Goal: Transaction & Acquisition: Purchase product/service

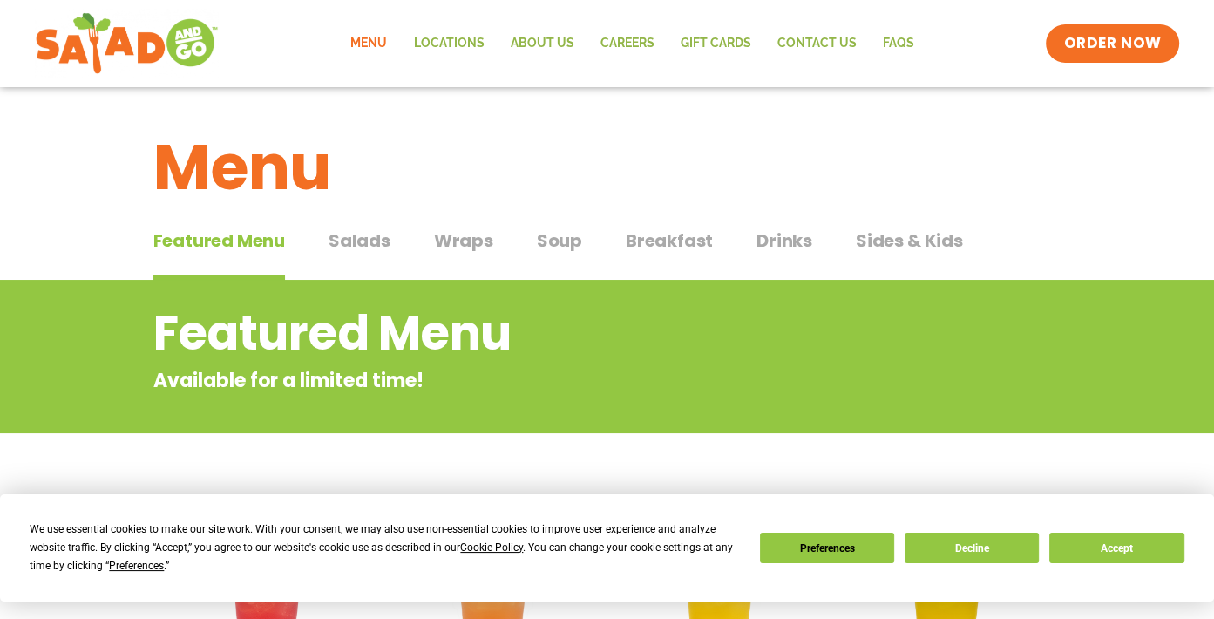
click at [377, 240] on span "Salads" at bounding box center [360, 240] width 62 height 26
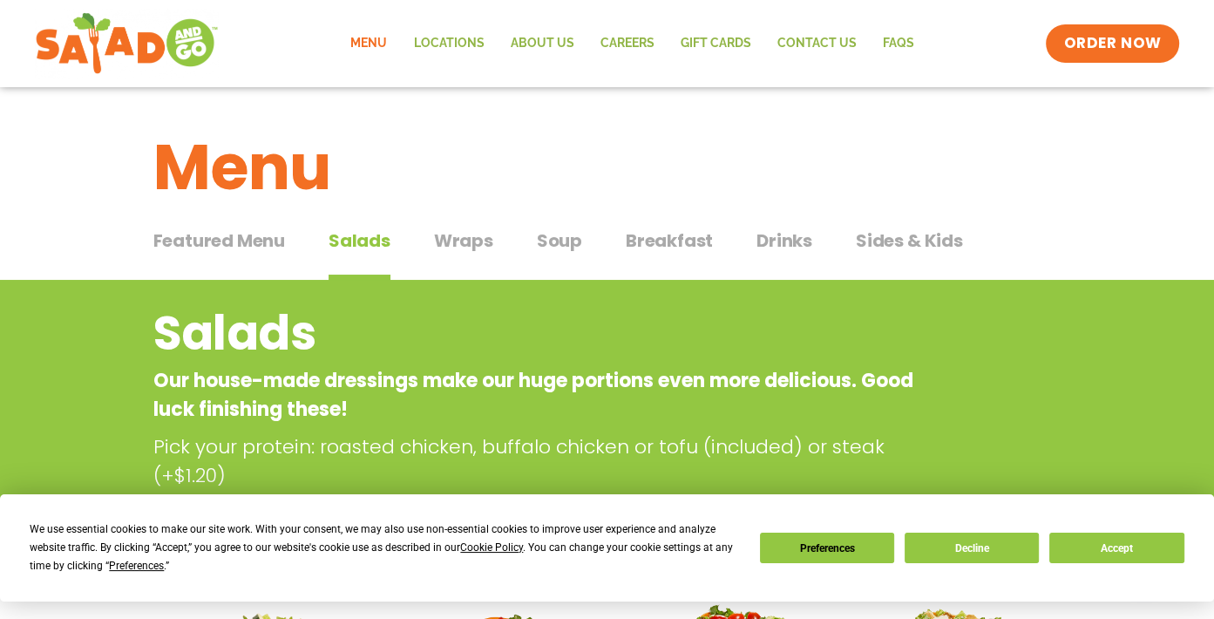
click at [457, 239] on span "Wraps" at bounding box center [463, 240] width 59 height 26
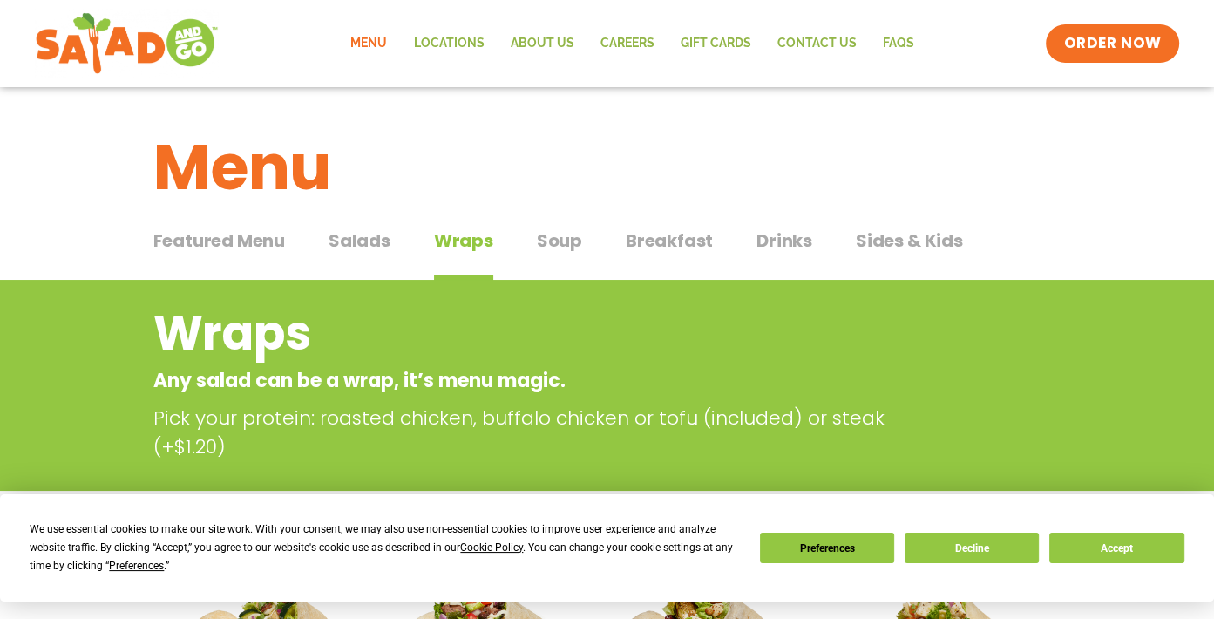
scroll to position [87, 0]
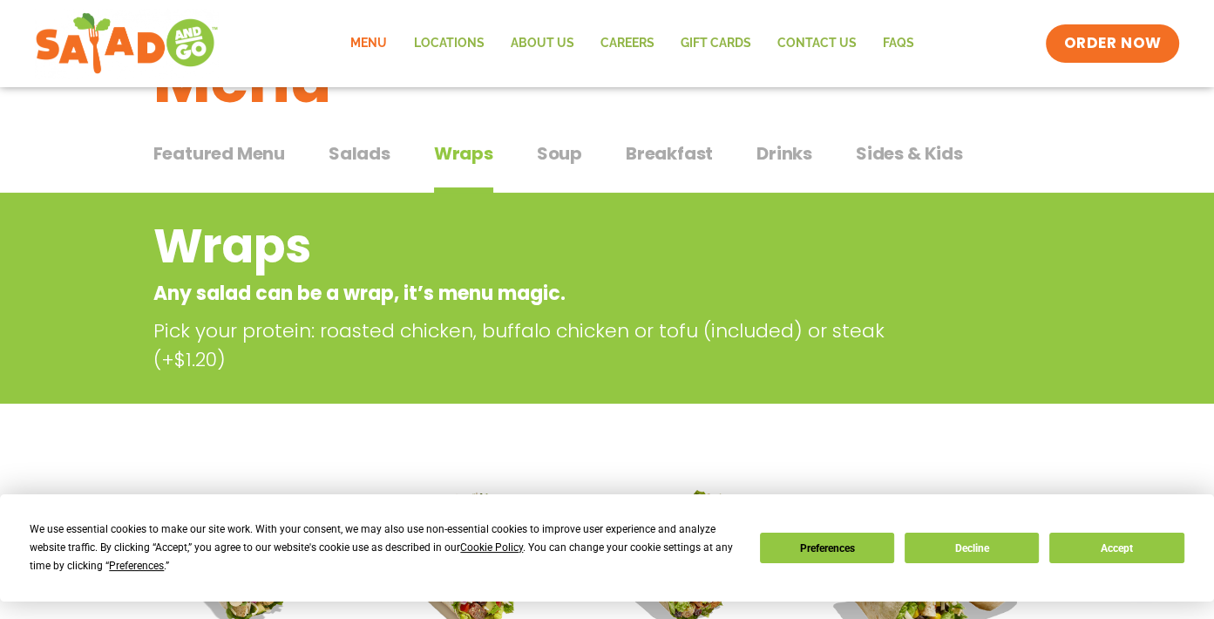
click at [360, 152] on span "Salads" at bounding box center [360, 153] width 62 height 26
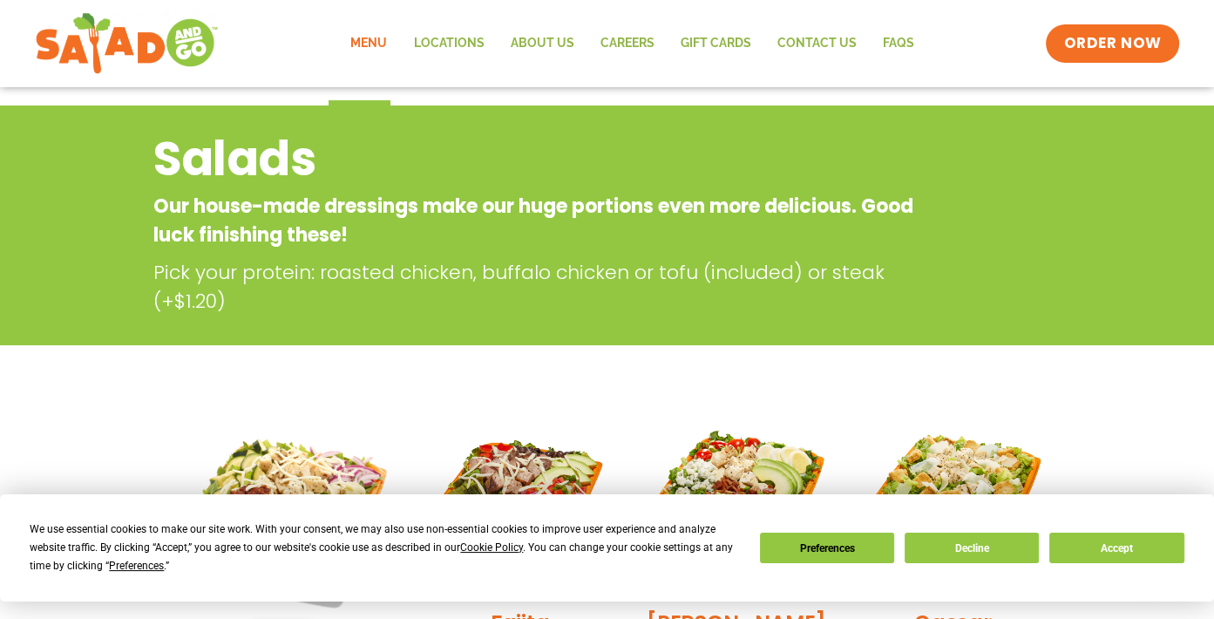
scroll to position [261, 0]
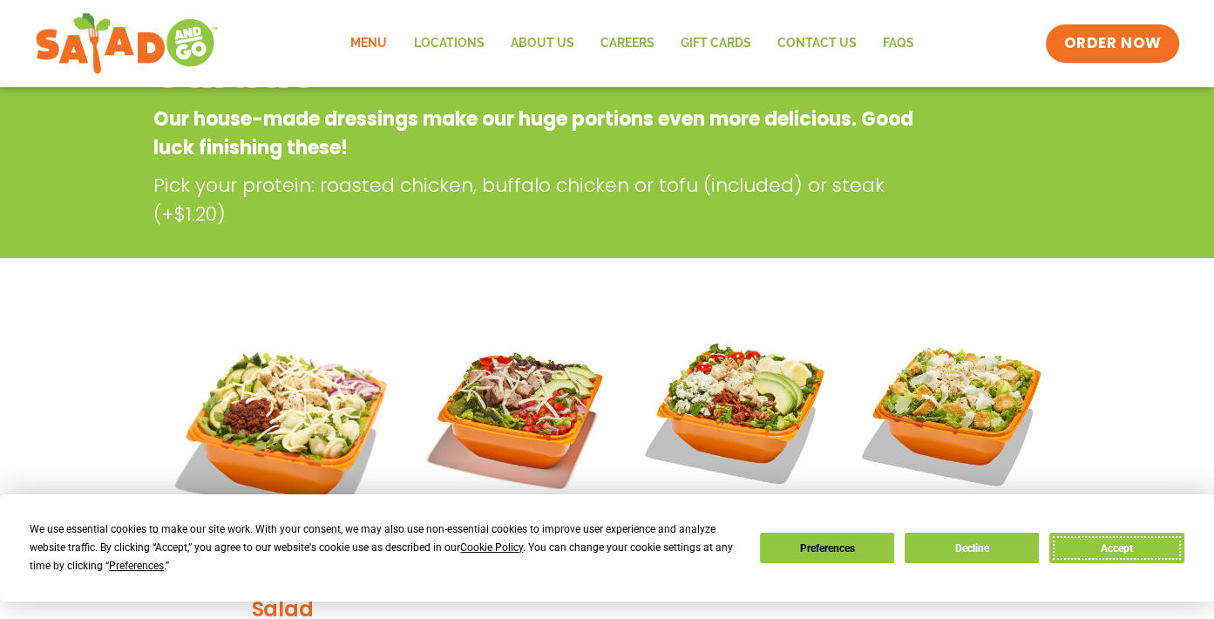
click at [1119, 545] on button "Accept" at bounding box center [1116, 548] width 134 height 31
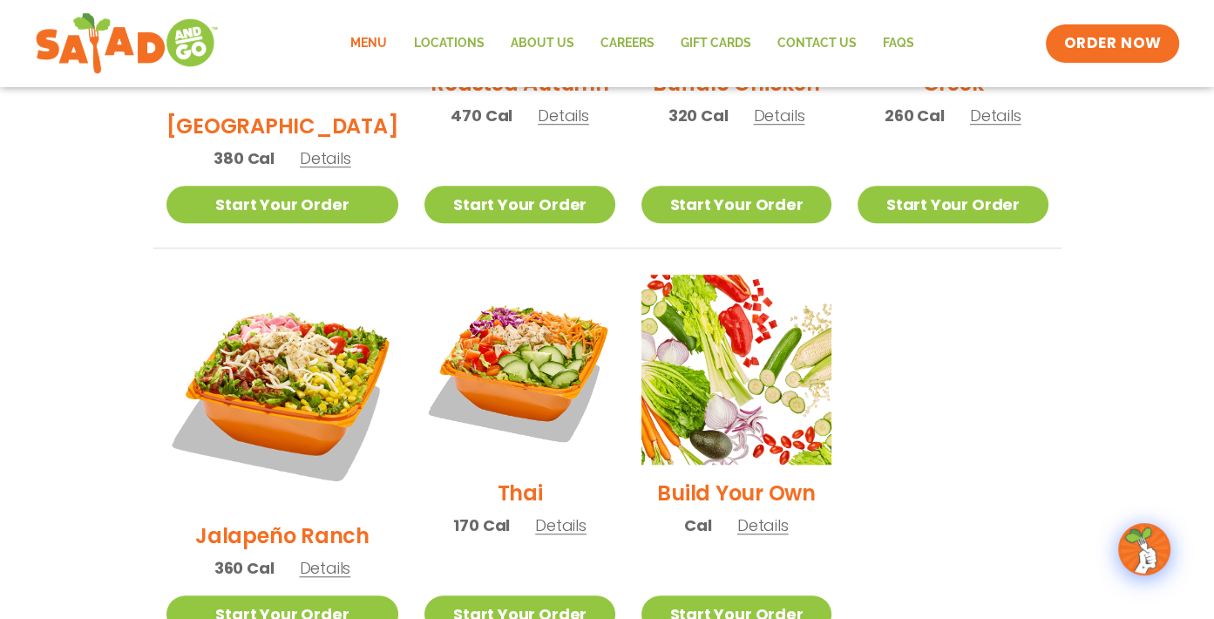
scroll to position [1220, 0]
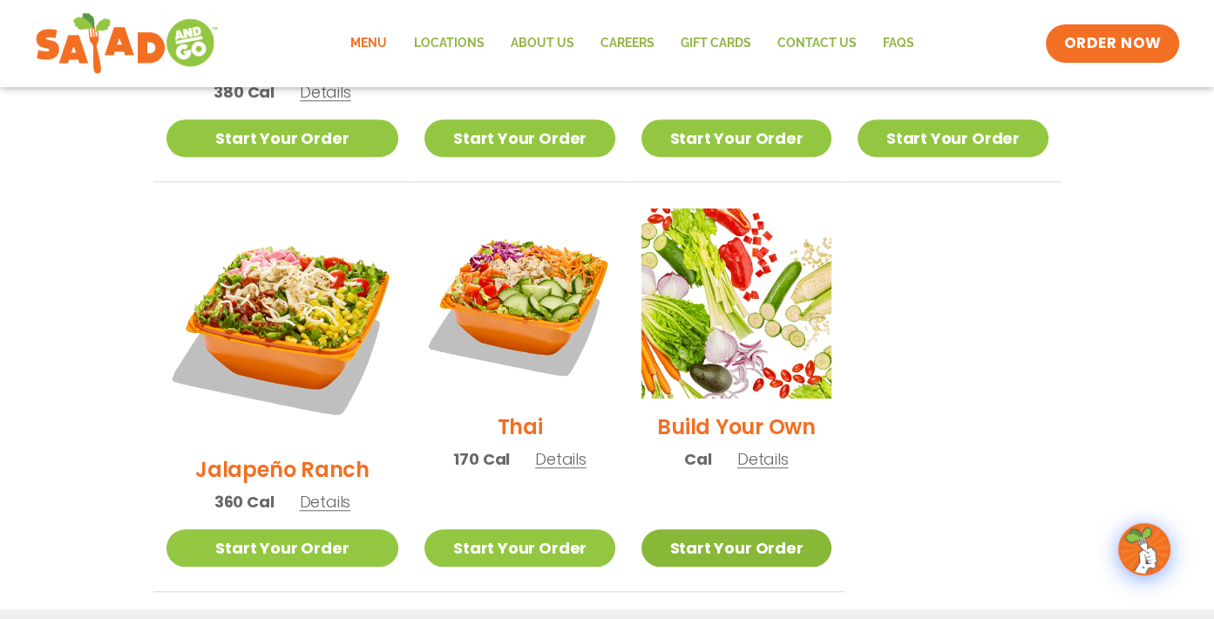
click at [725, 529] on link "Start Your Order" at bounding box center [737, 547] width 190 height 37
